Goal: Navigation & Orientation: Find specific page/section

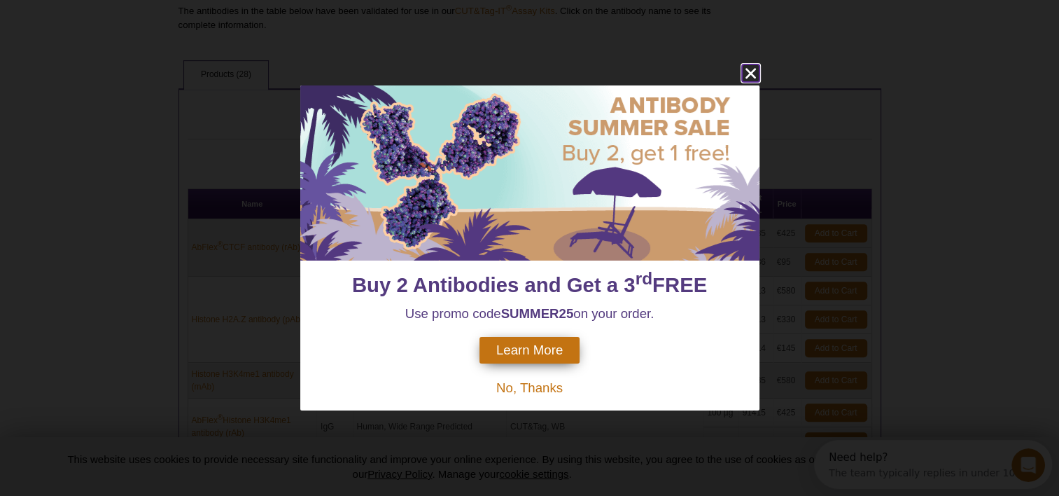
click at [751, 76] on icon "close" at bounding box center [750, 73] width 11 height 11
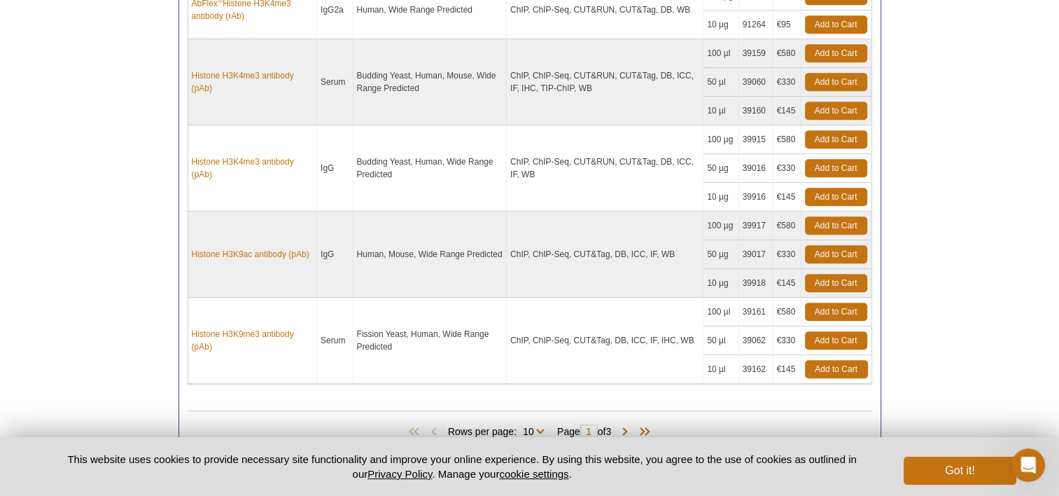
scroll to position [1239, 0]
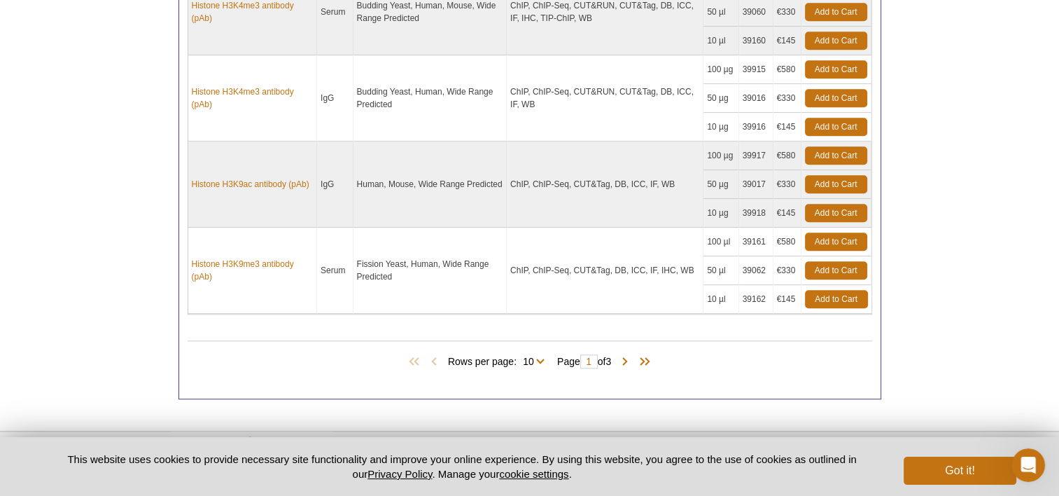
click at [538, 354] on span "Rows per page: 10 25 All 10" at bounding box center [499, 361] width 102 height 14
click at [538, 356] on span "Rows per page: 10 25 All 10" at bounding box center [499, 361] width 102 height 14
click at [631, 357] on span at bounding box center [625, 362] width 14 height 14
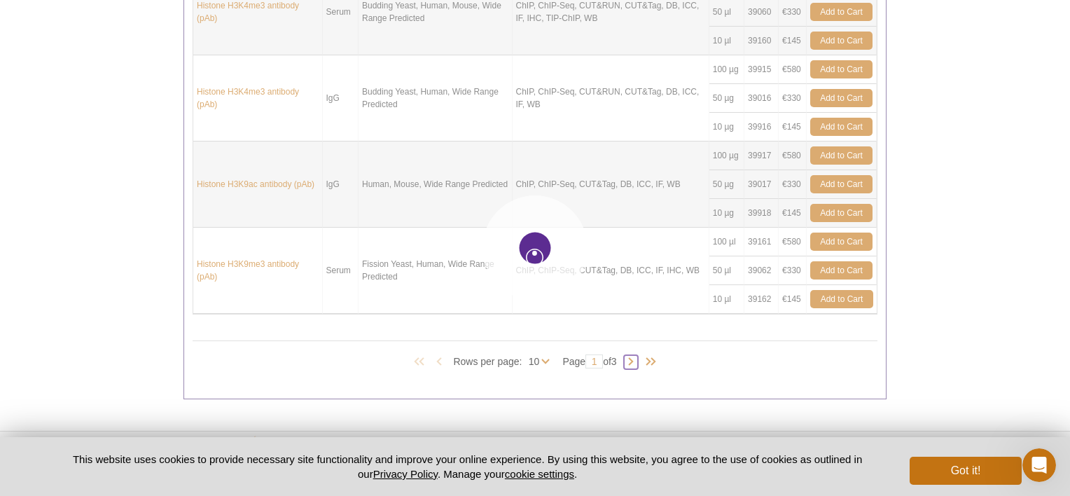
type input "2"
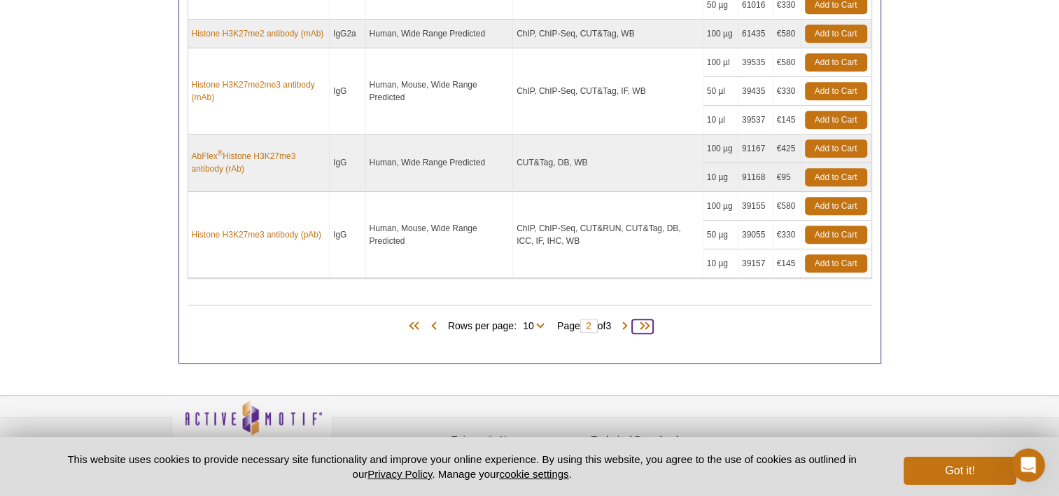
click at [653, 319] on span at bounding box center [642, 326] width 21 height 14
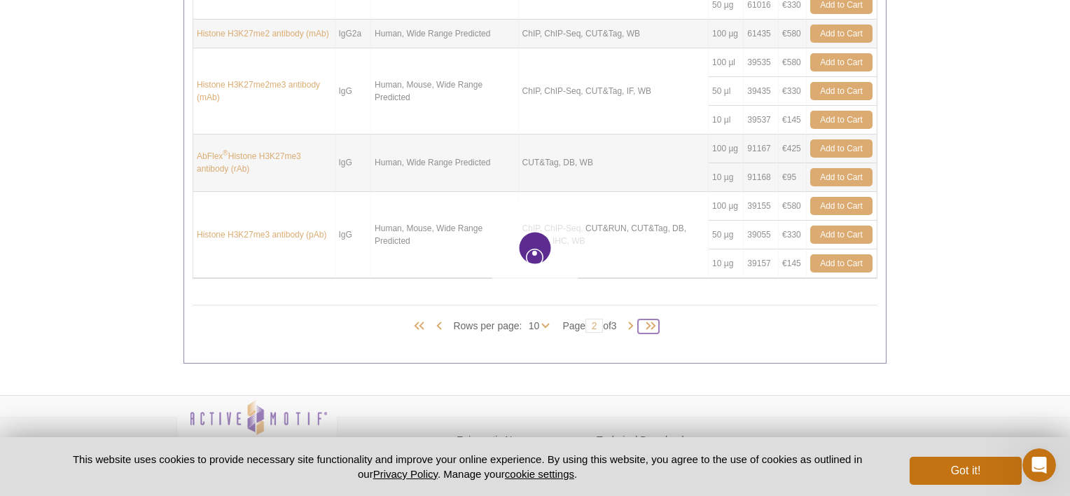
type input "3"
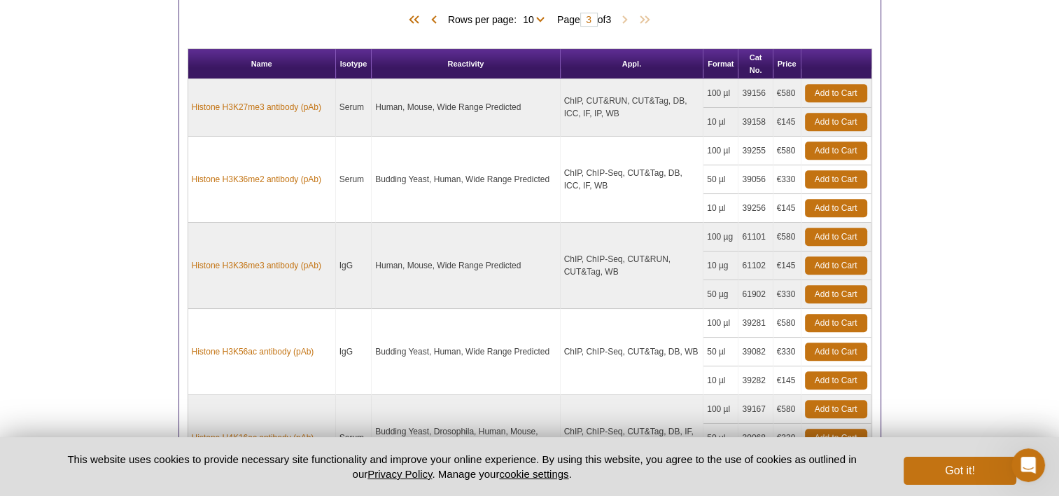
scroll to position [679, 0]
